Goal: Task Accomplishment & Management: Complete application form

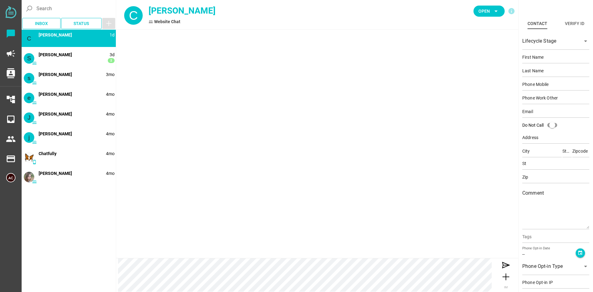
type input "Chelsea"
type input "[PERSON_NAME]"
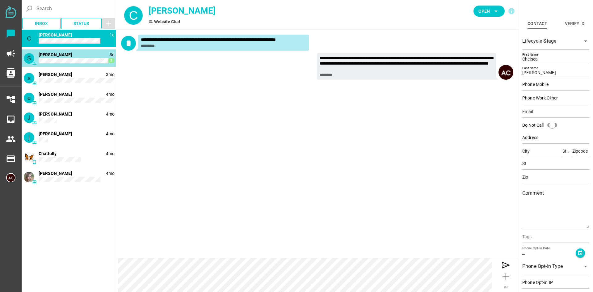
click at [77, 56] on div "S 3d 2 Suzie Page" at bounding box center [69, 57] width 94 height 17
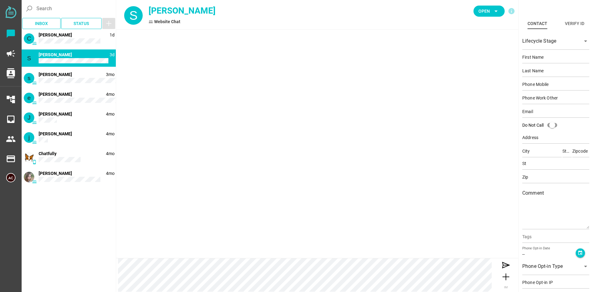
type input "Suzie"
type input "Page"
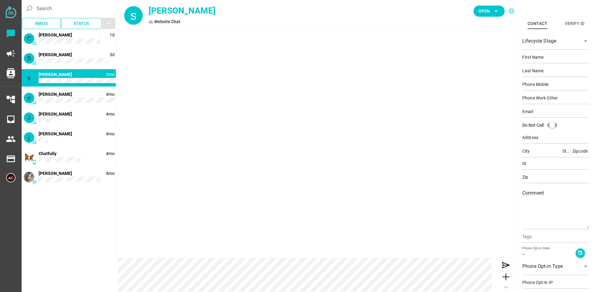
type input "stella"
type input "v"
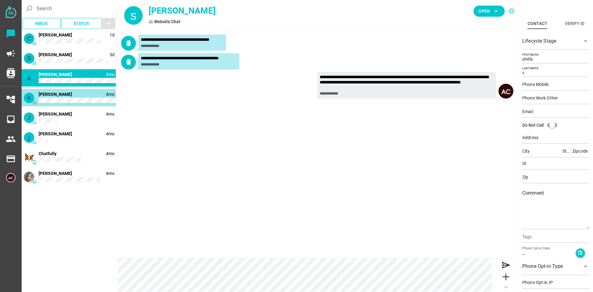
click at [76, 98] on div "e 4mo [PERSON_NAME]" at bounding box center [69, 97] width 94 height 17
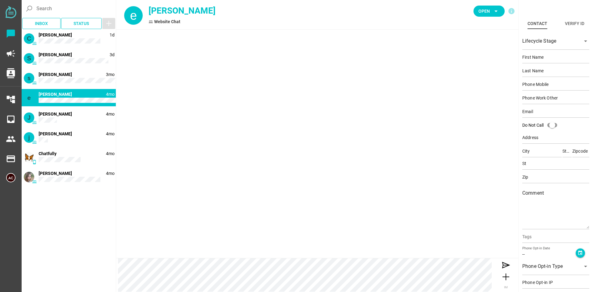
type input "[PERSON_NAME]"
type input "fraser"
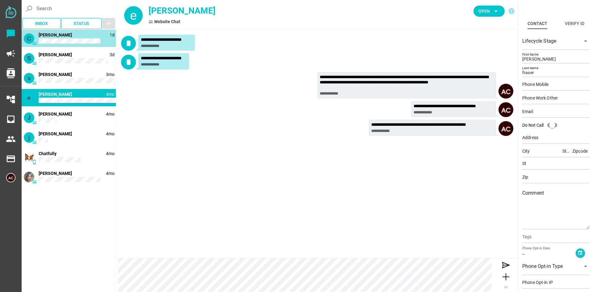
click at [67, 36] on span "[PERSON_NAME]" at bounding box center [55, 34] width 33 height 5
type input "Chelsea"
type input "[PERSON_NAME]"
